Goal: Navigation & Orientation: Find specific page/section

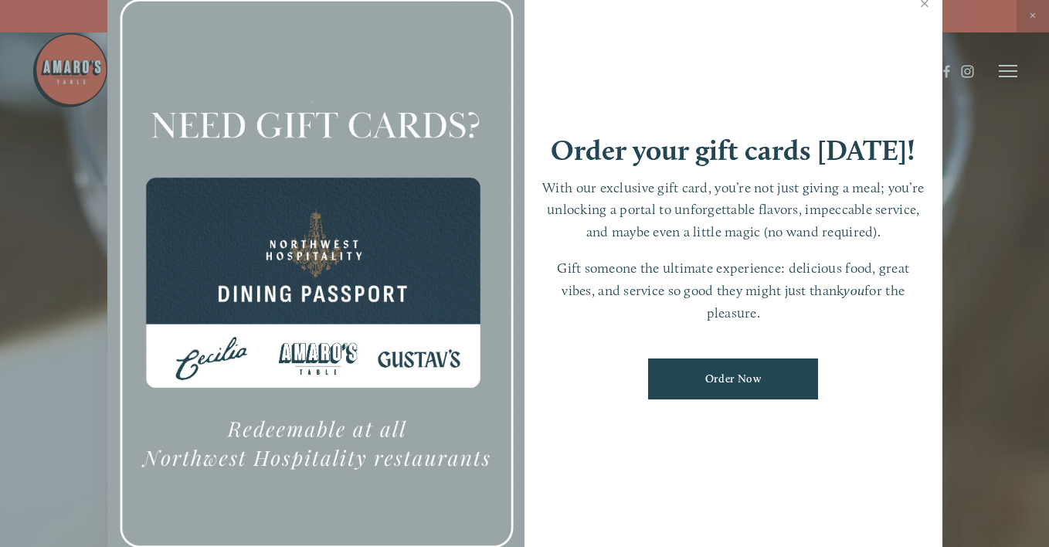
scroll to position [32, 0]
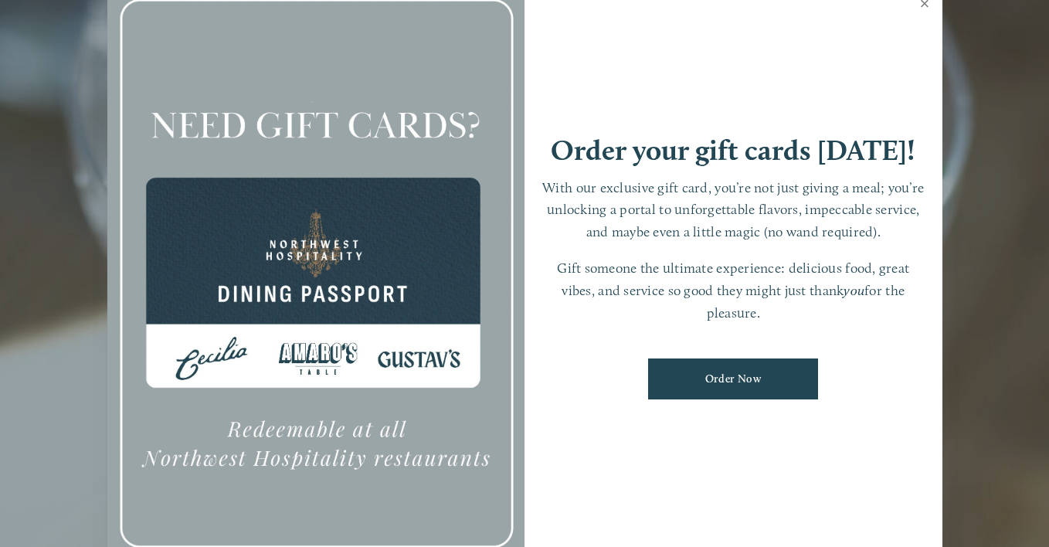
click at [924, 7] on link "Close" at bounding box center [925, 5] width 30 height 43
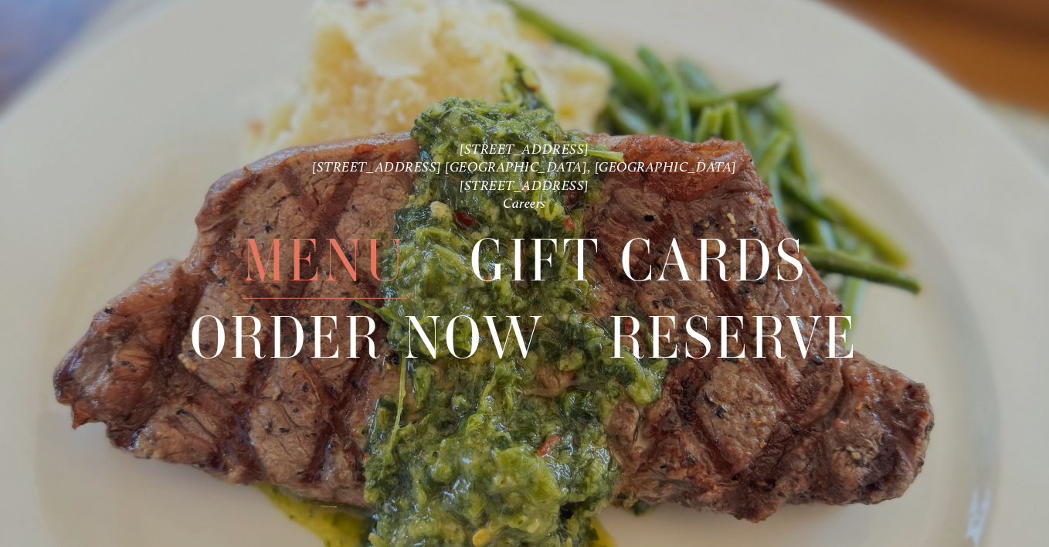
click at [326, 266] on span "Menu" at bounding box center [324, 260] width 164 height 76
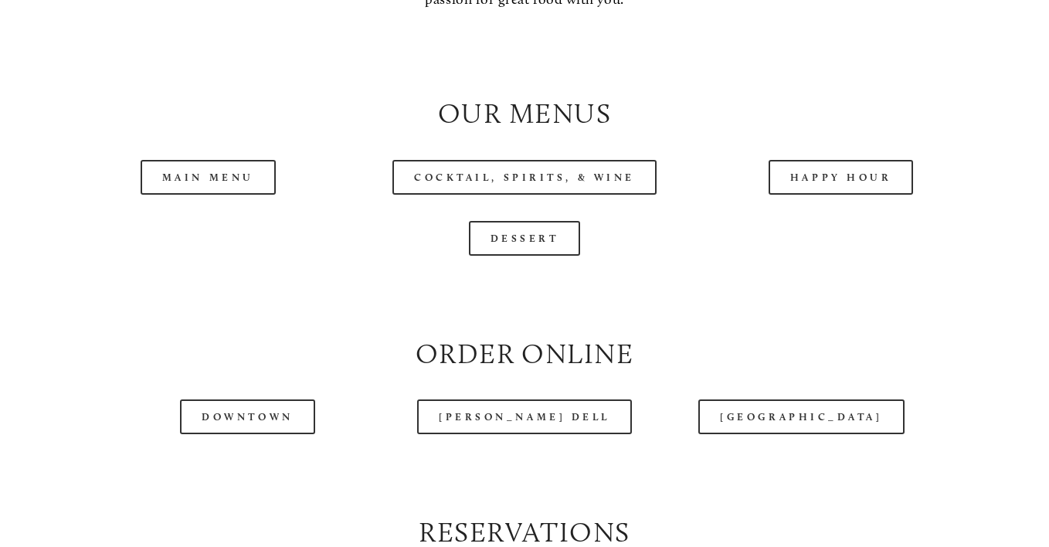
scroll to position [1467, 0]
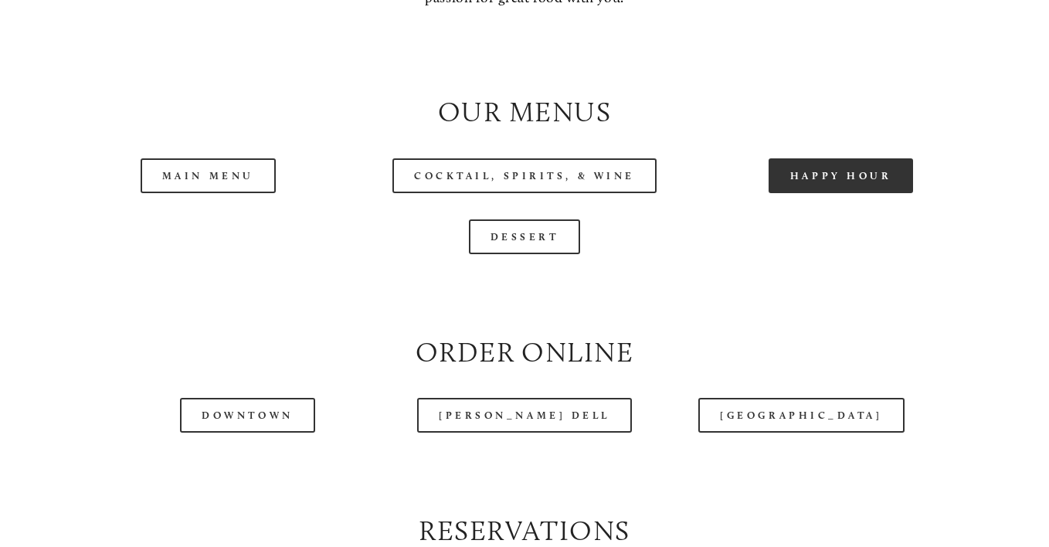
click at [792, 173] on link "Happy Hour" at bounding box center [840, 175] width 145 height 35
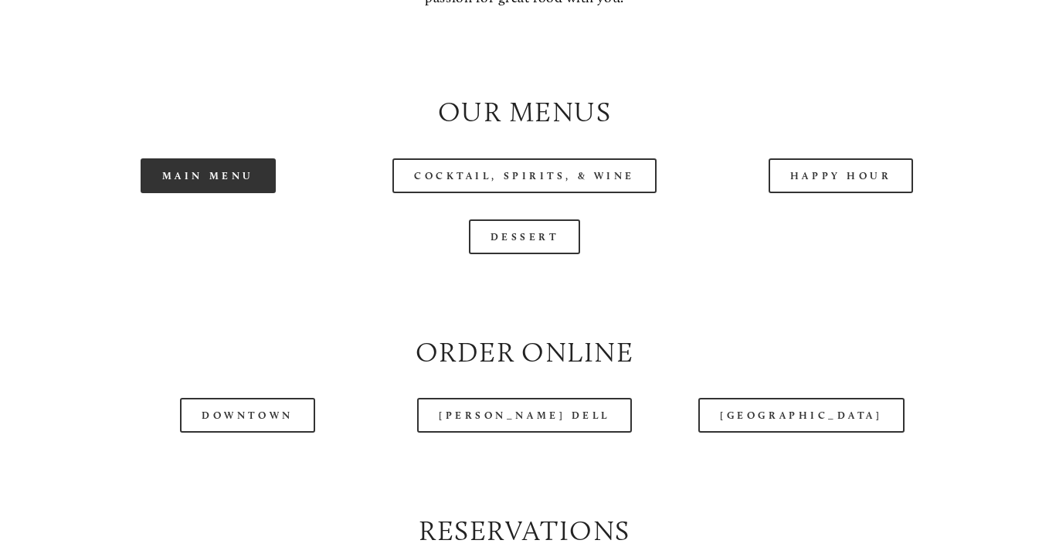
click at [220, 185] on link "Main Menu" at bounding box center [208, 175] width 135 height 35
